Goal: Go to known website: Access a specific website the user already knows

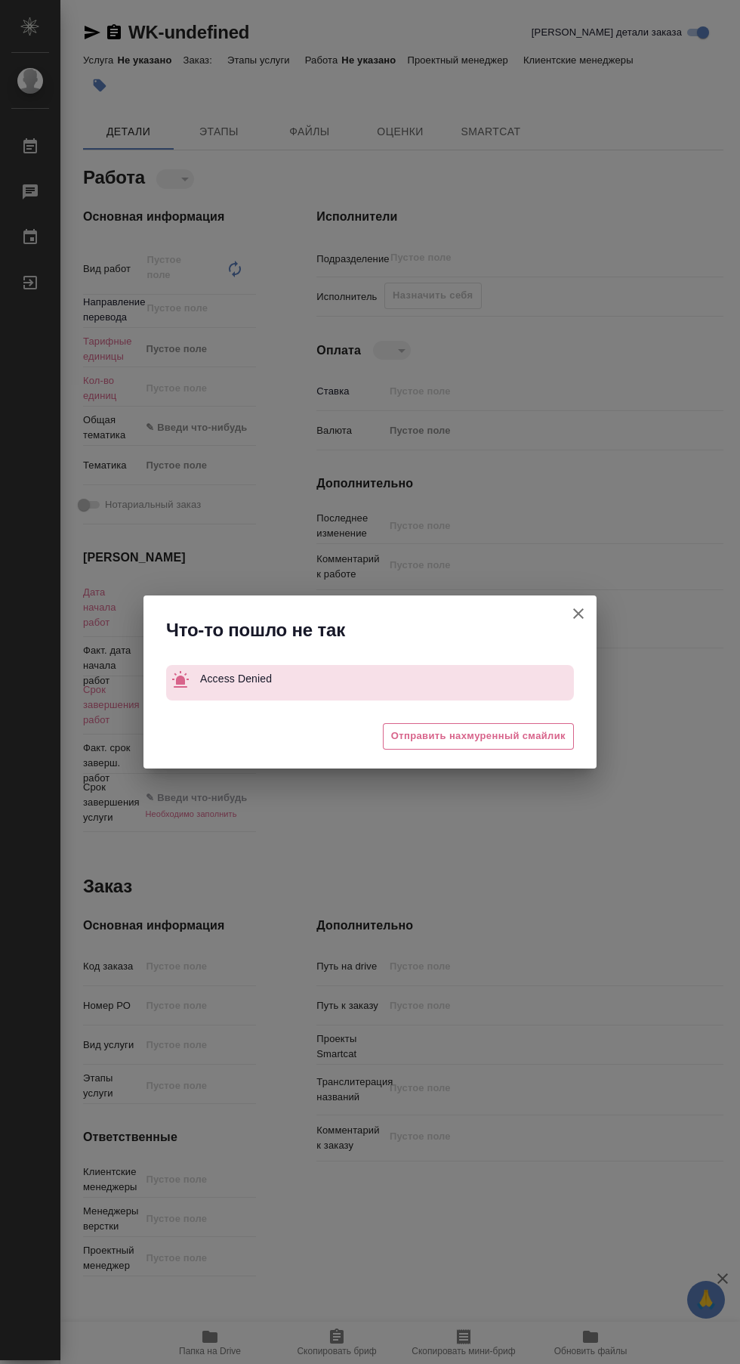
type textarea "x"
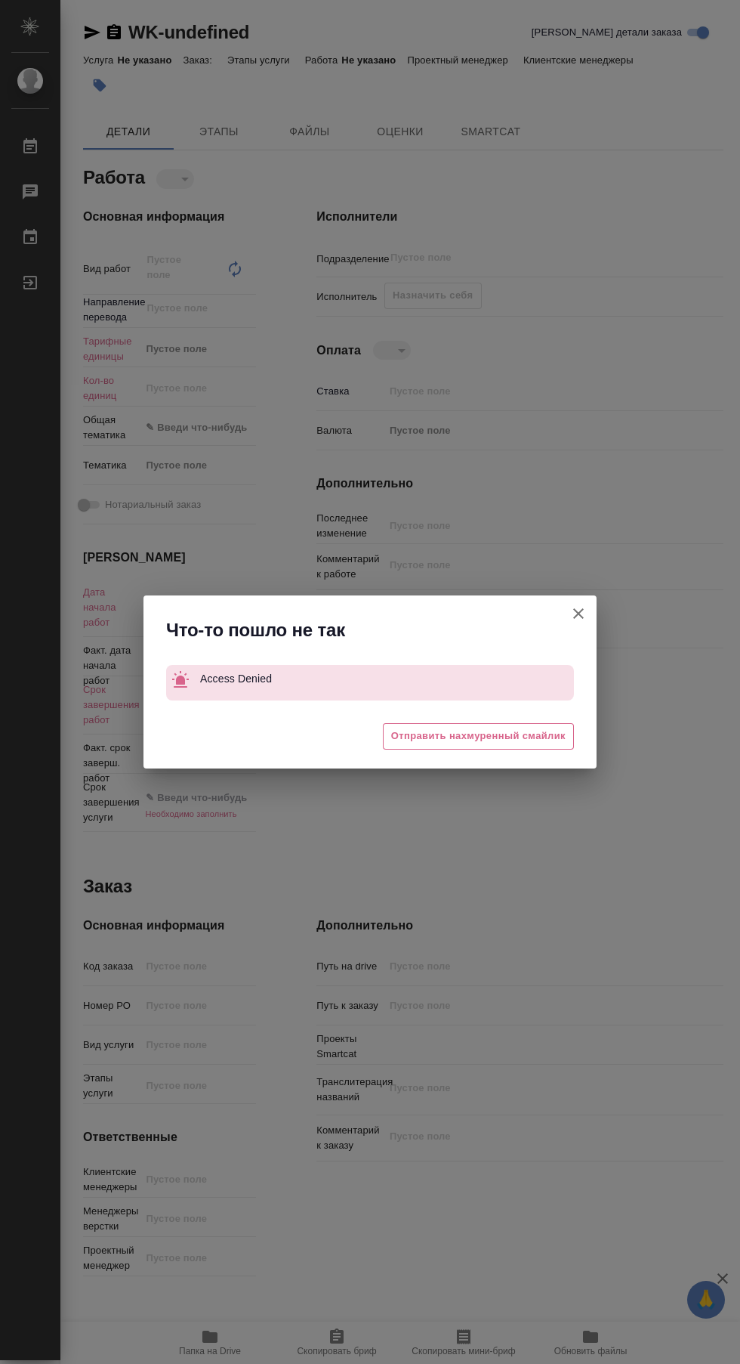
click at [366, 230] on div "Что-то пошло не так Access Denied 😔 Отправить нахмуренный смайлик" at bounding box center [370, 682] width 740 height 1364
click at [391, 291] on div "Что-то пошло не так Access Denied 😔 Отправить нахмуренный смайлик" at bounding box center [370, 682] width 740 height 1364
click at [579, 613] on icon "button" at bounding box center [578, 613] width 11 height 11
type textarea "x"
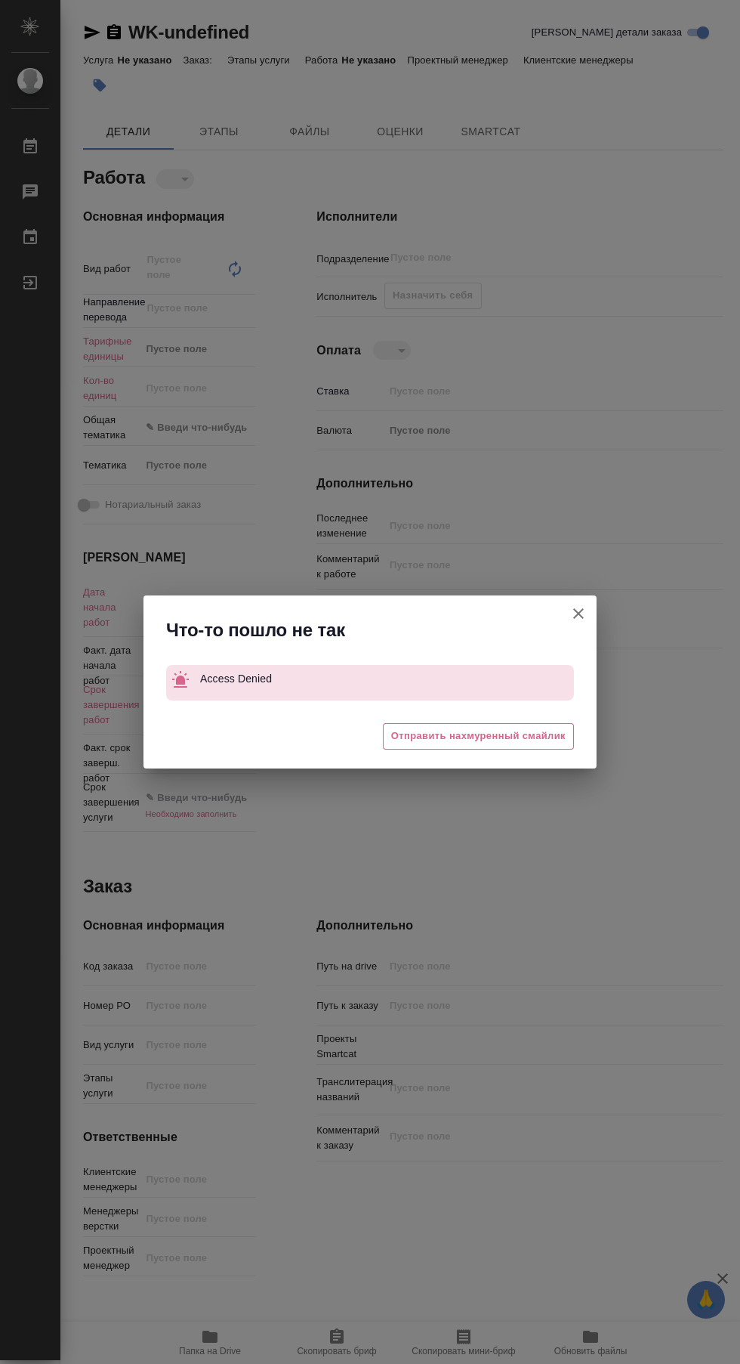
type textarea "x"
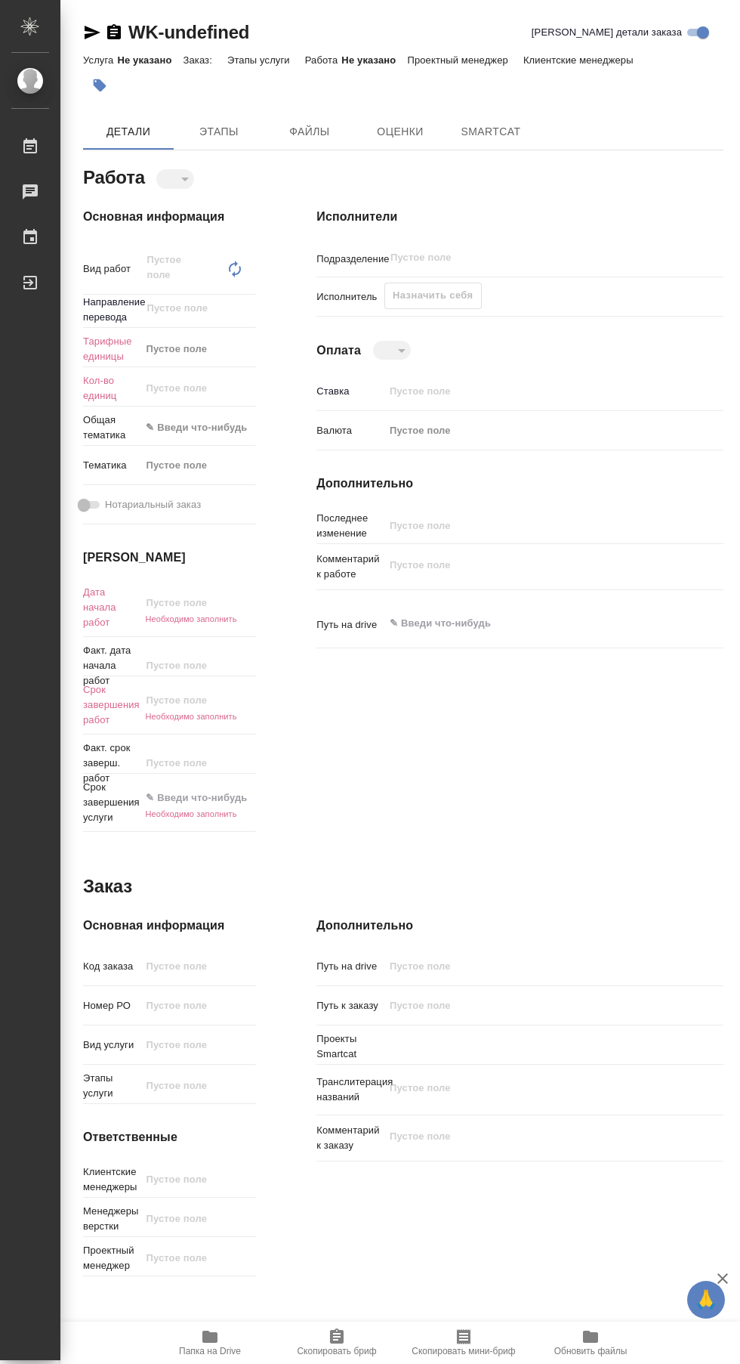
click at [30, 283] on icon at bounding box center [30, 283] width 14 height 14
type textarea "x"
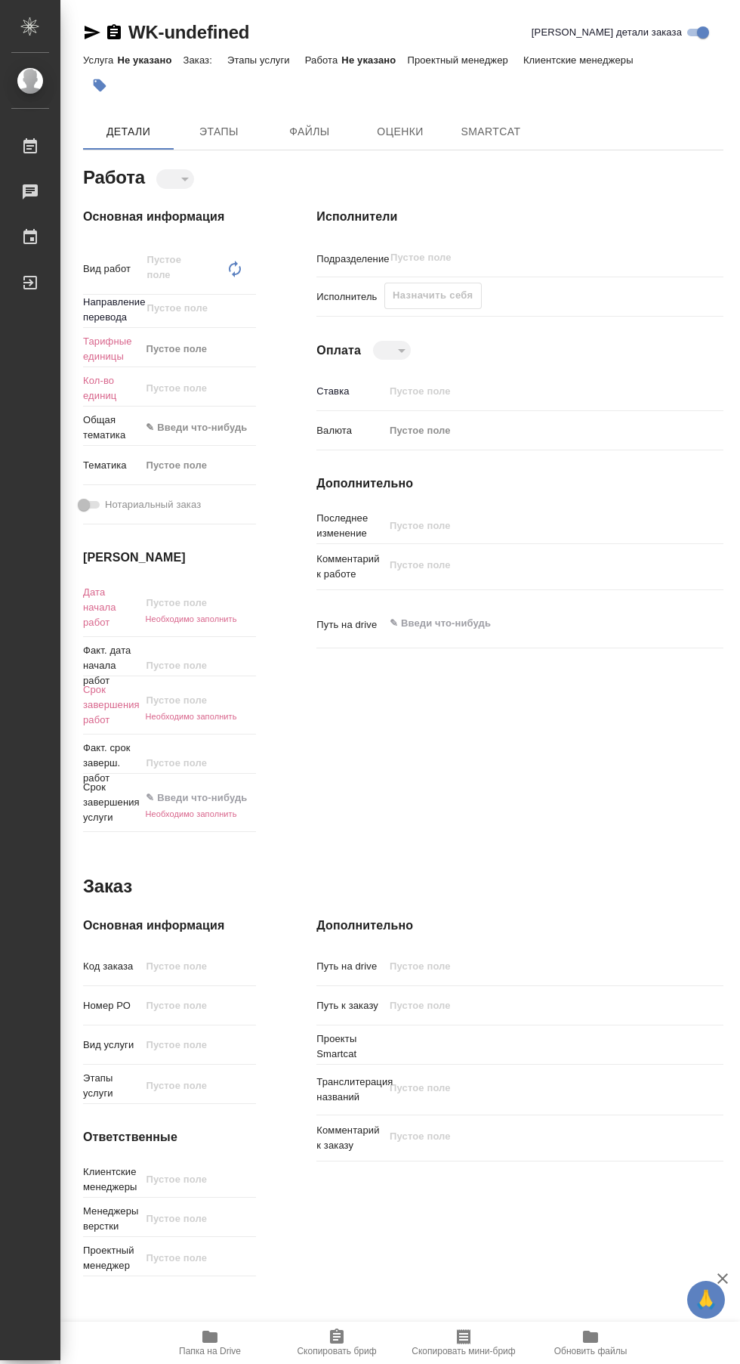
type textarea "x"
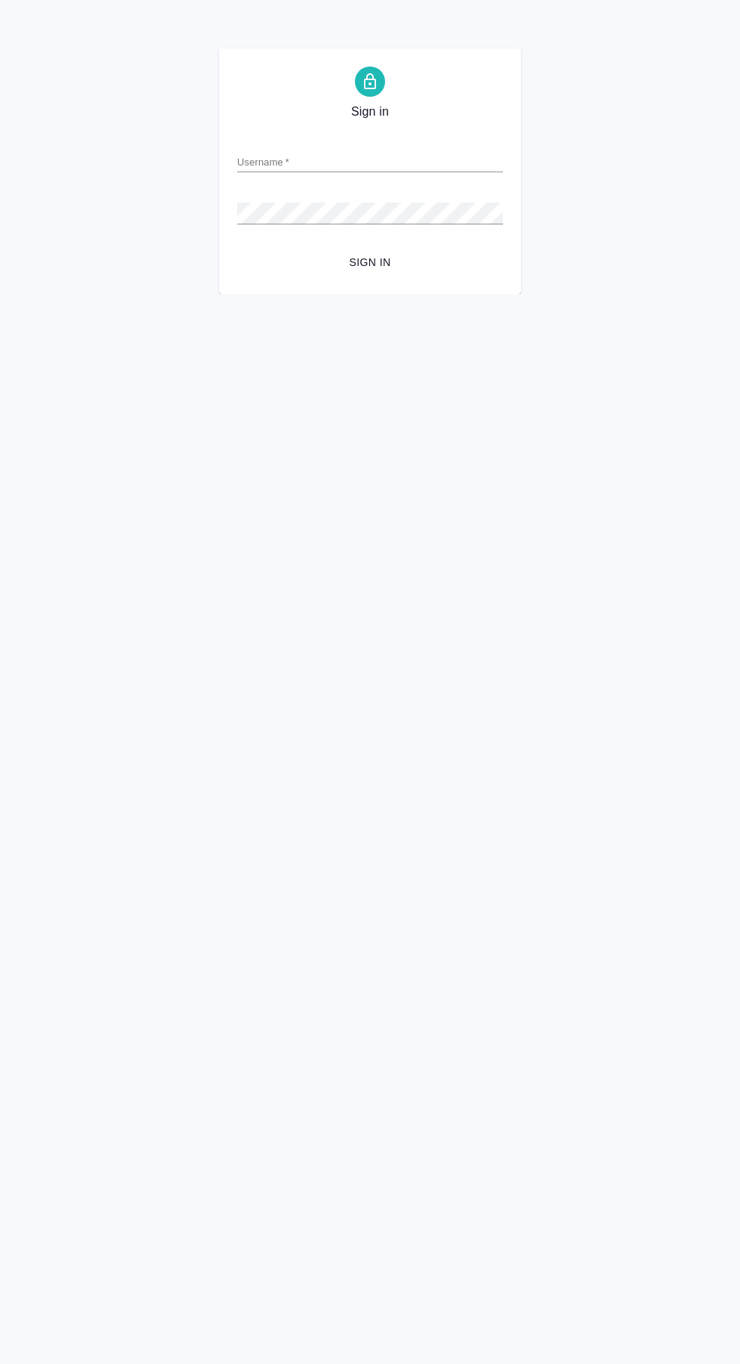
click at [375, 286] on div "Sign in Username   * Password   * urlPath   * / Sign in" at bounding box center [370, 171] width 302 height 246
click at [259, 162] on input "Username   *" at bounding box center [370, 161] width 266 height 21
type input "[EMAIL_ADDRESS][DOMAIN_NAME]"
click at [237, 249] on button "Sign in" at bounding box center [370, 263] width 266 height 28
